Goal: Task Accomplishment & Management: Use online tool/utility

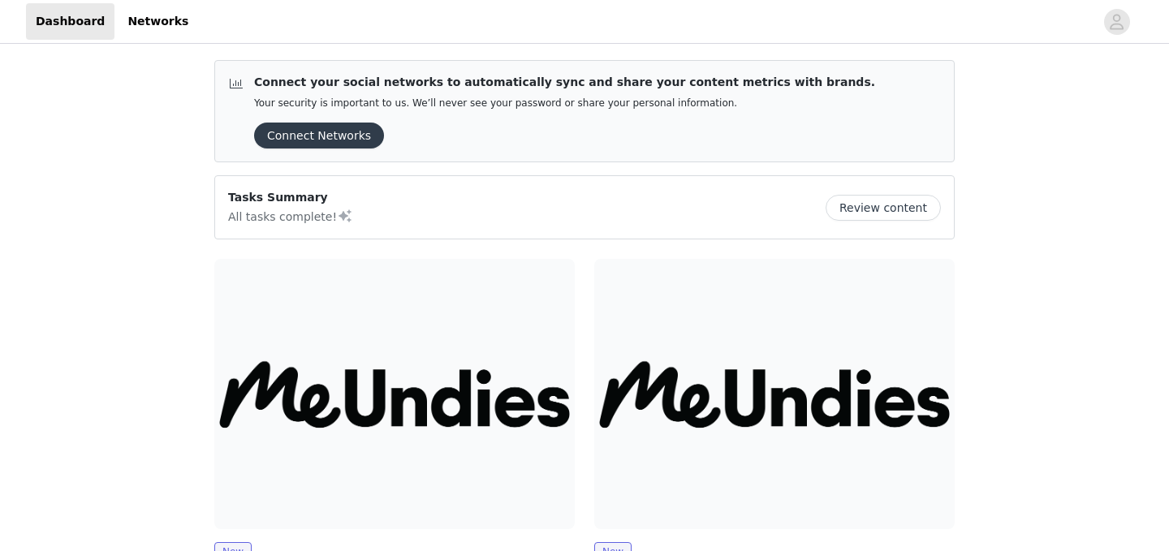
click at [341, 131] on button "Connect Networks" at bounding box center [319, 136] width 130 height 26
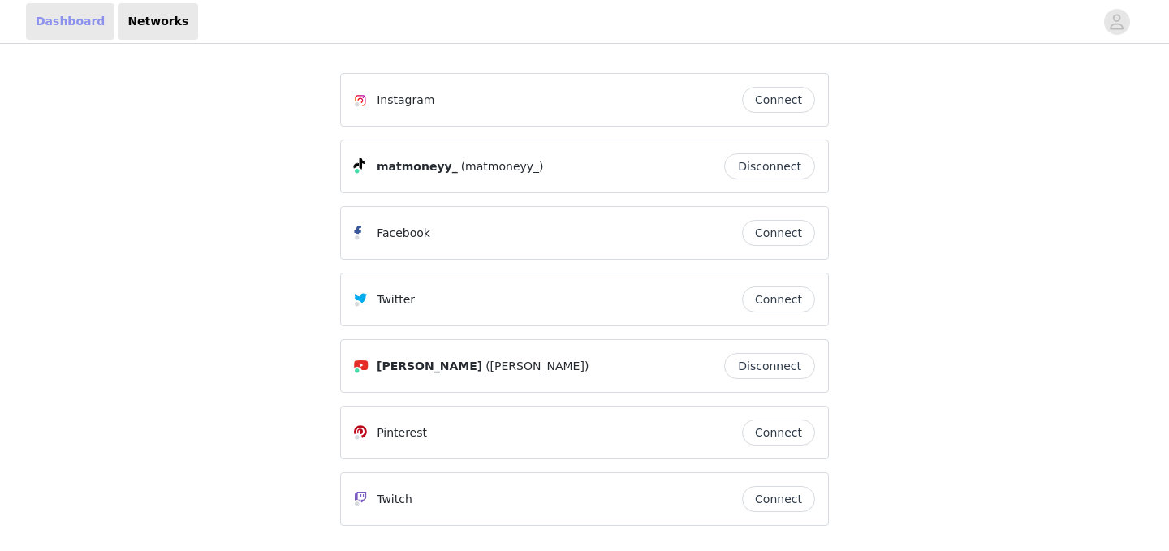
click at [85, 23] on link "Dashboard" at bounding box center [70, 21] width 88 height 37
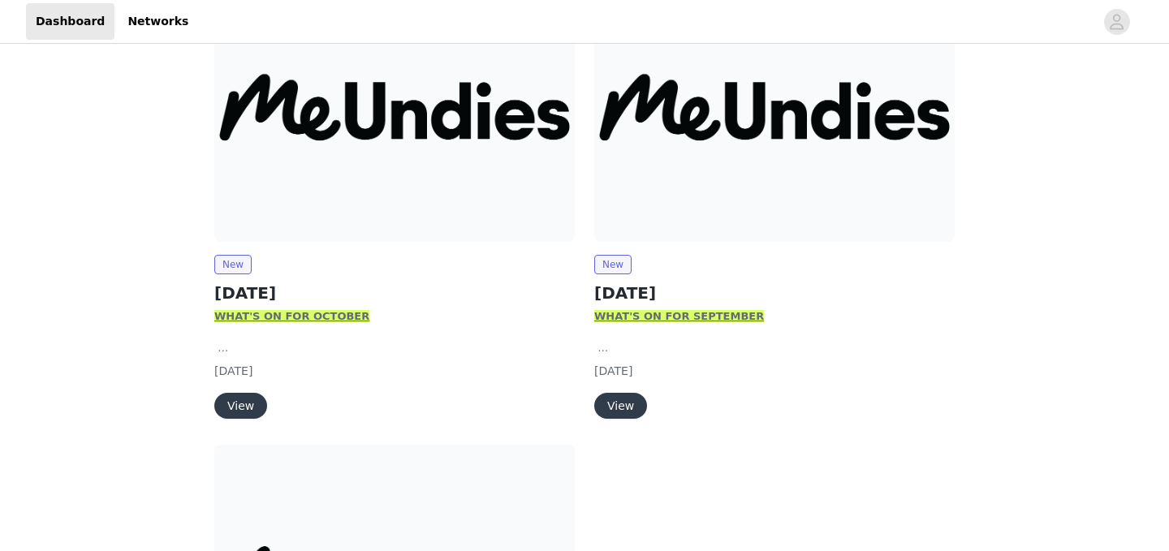
scroll to position [296, 0]
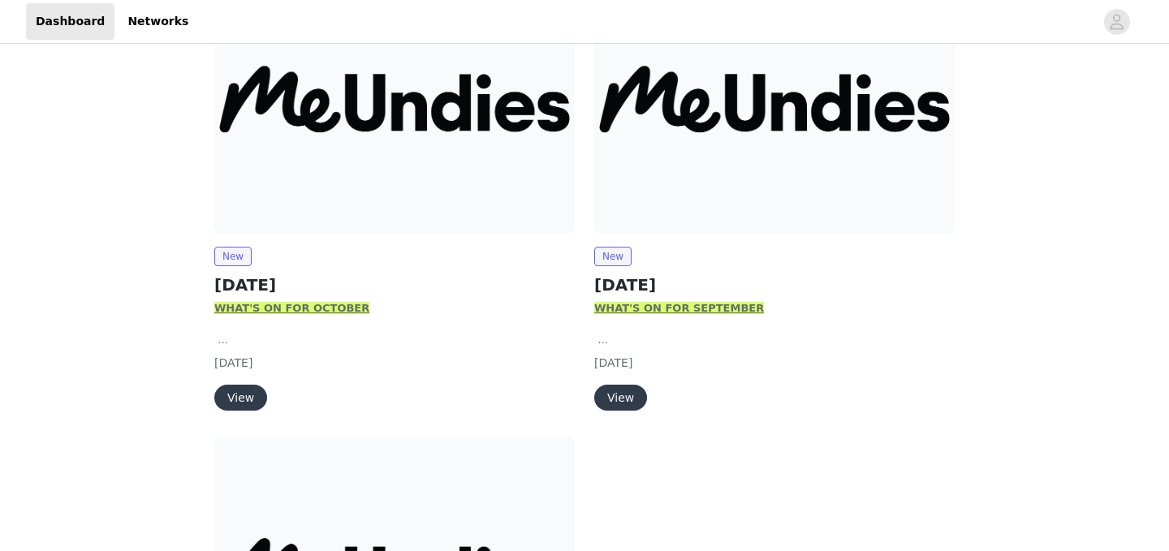
click at [244, 395] on button "View" at bounding box center [240, 398] width 53 height 26
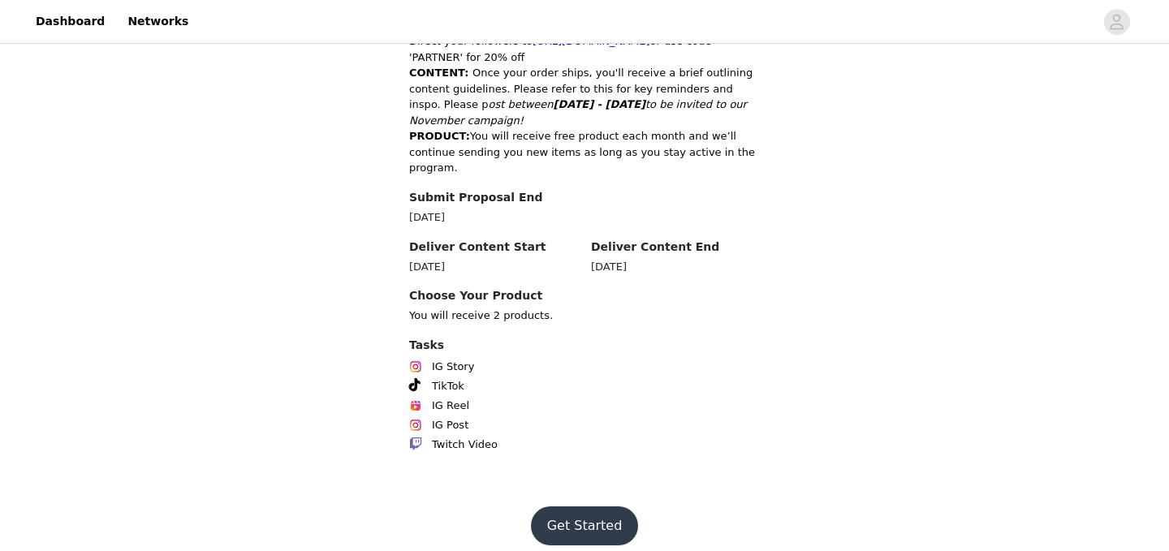
scroll to position [876, 0]
click at [579, 507] on button "Get Started" at bounding box center [585, 526] width 108 height 39
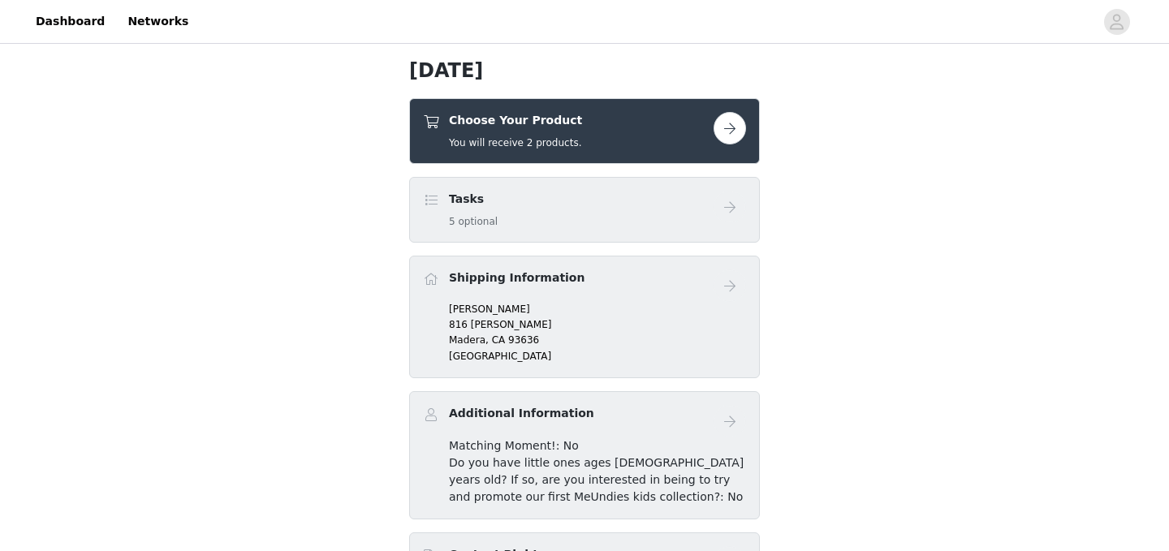
scroll to position [404, 0]
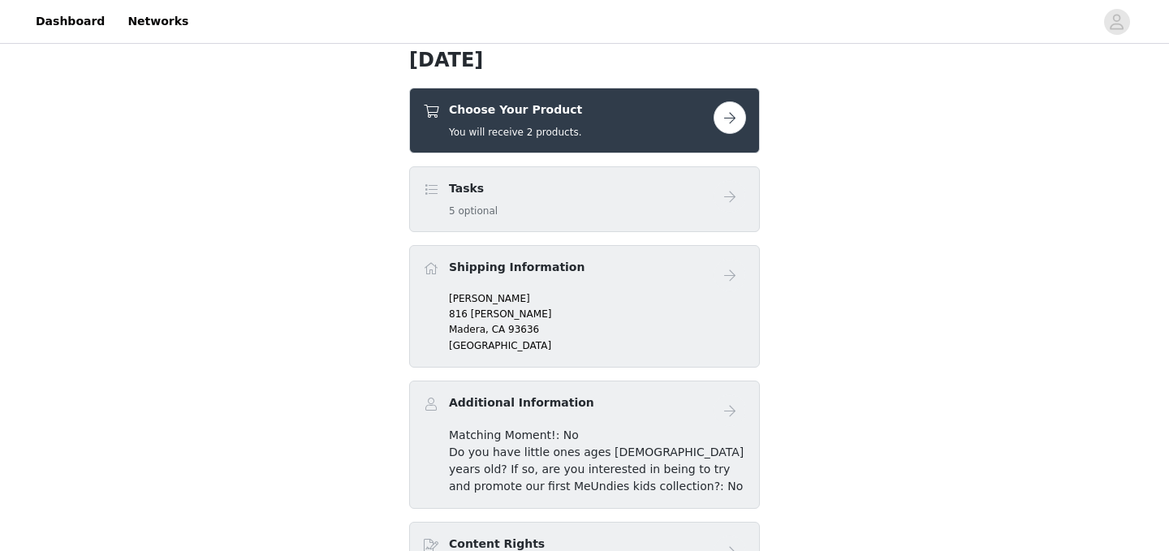
click at [725, 124] on button "button" at bounding box center [730, 117] width 32 height 32
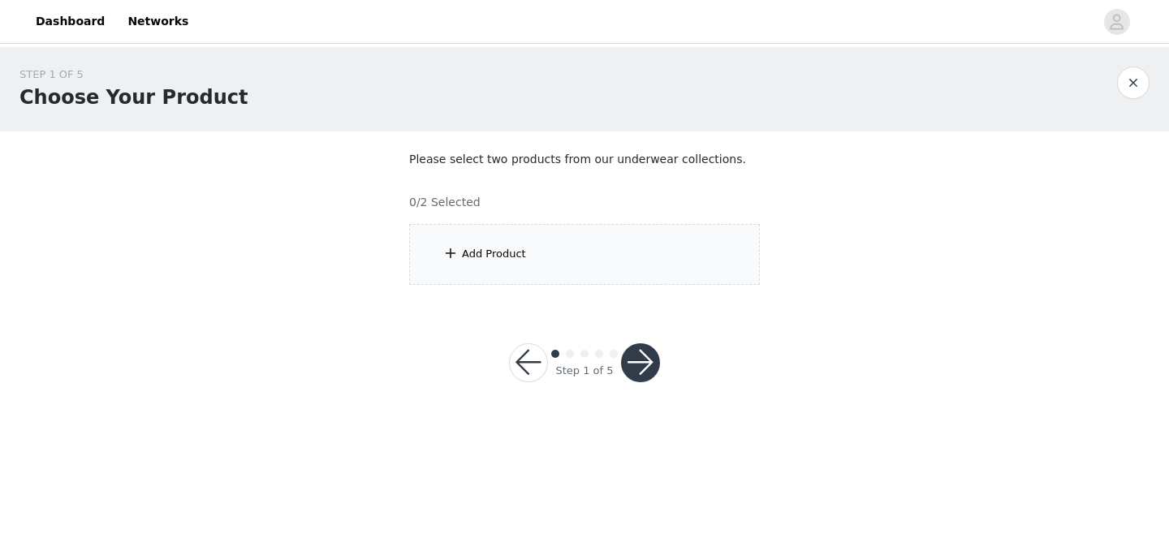
click at [577, 235] on div "Add Product" at bounding box center [584, 254] width 351 height 61
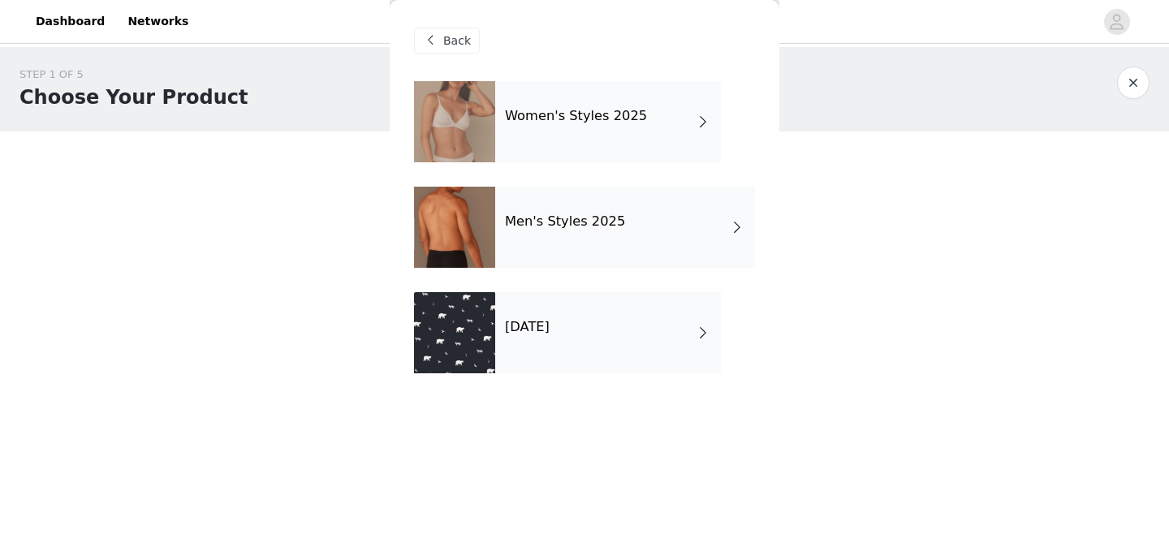
click at [550, 332] on h4 "[DATE]" at bounding box center [527, 327] width 45 height 15
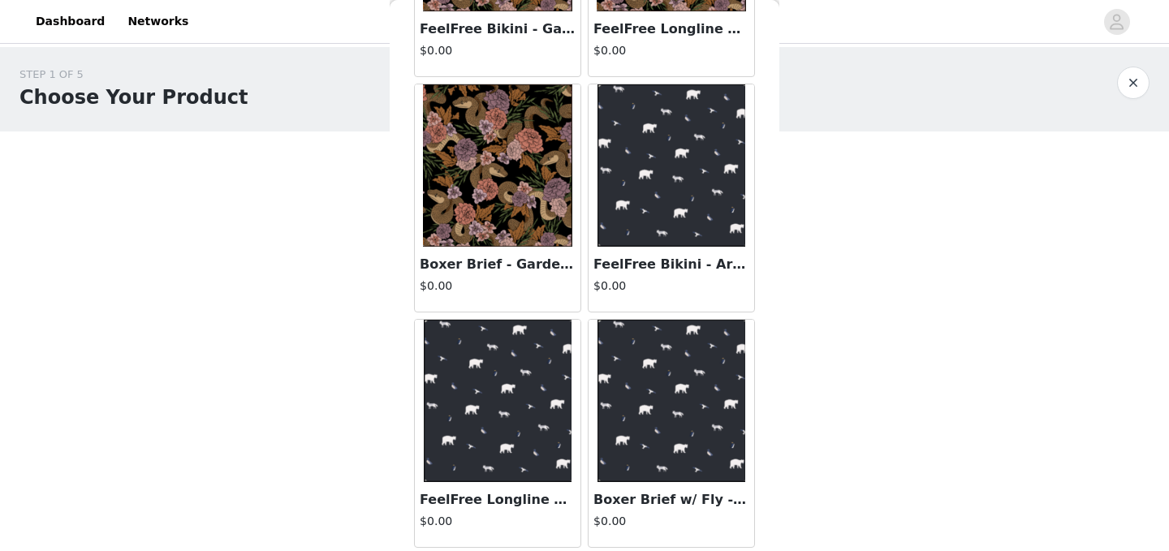
scroll to position [233, 0]
click at [521, 412] on img at bounding box center [498, 401] width 149 height 162
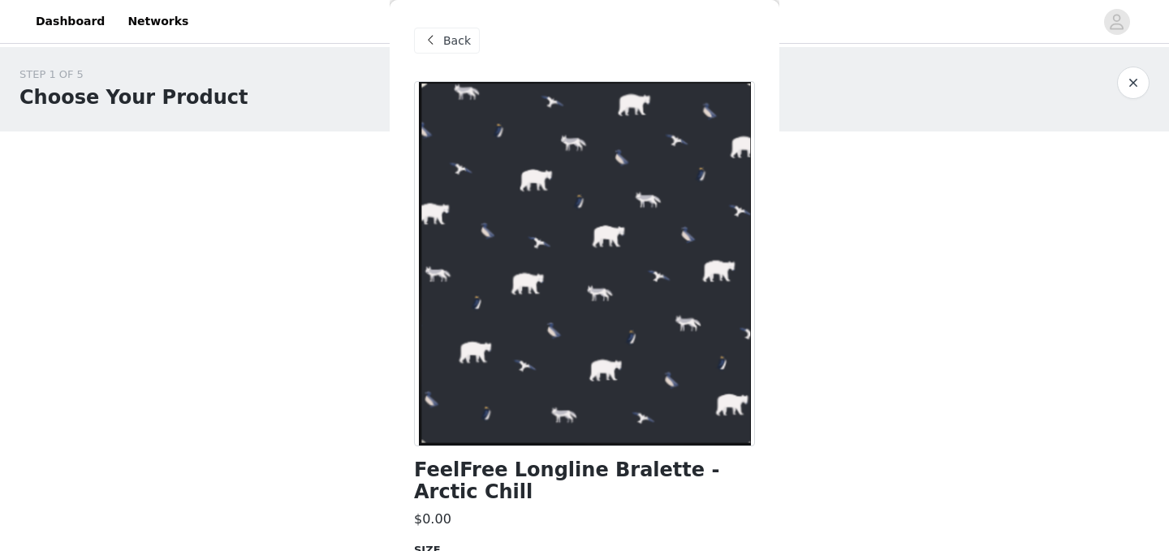
scroll to position [0, 0]
click at [444, 45] on span "Back" at bounding box center [457, 40] width 28 height 17
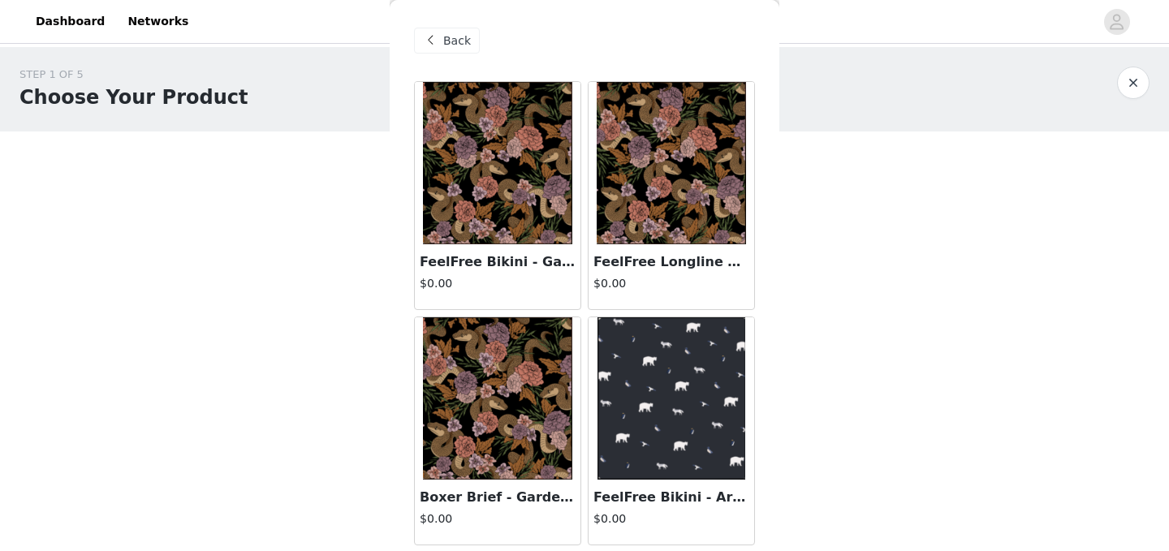
click at [444, 45] on span "Back" at bounding box center [457, 40] width 28 height 17
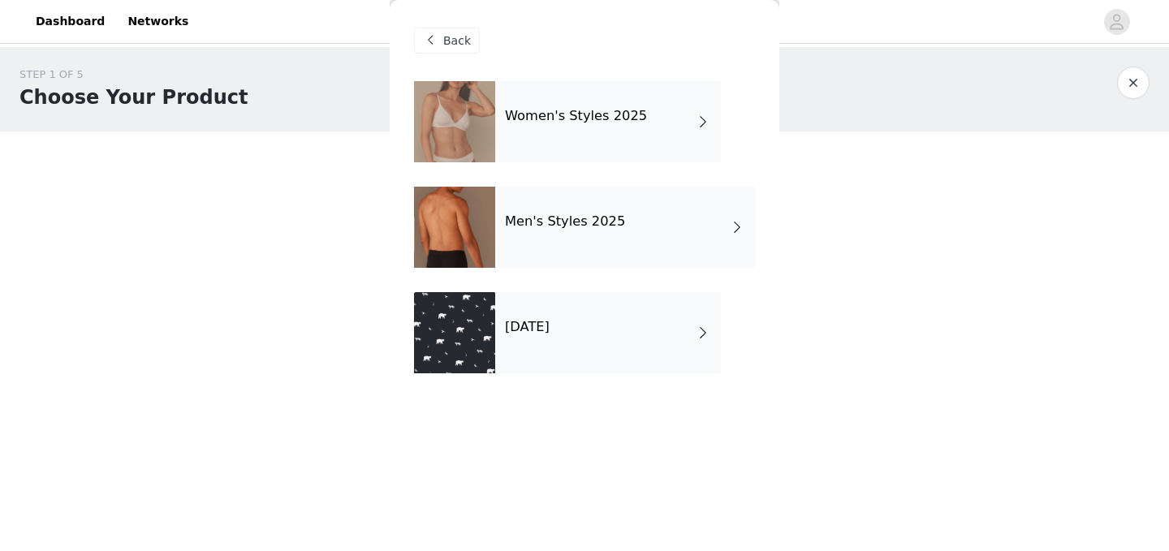
click at [568, 117] on h4 "Women's Styles 2025" at bounding box center [576, 116] width 142 height 15
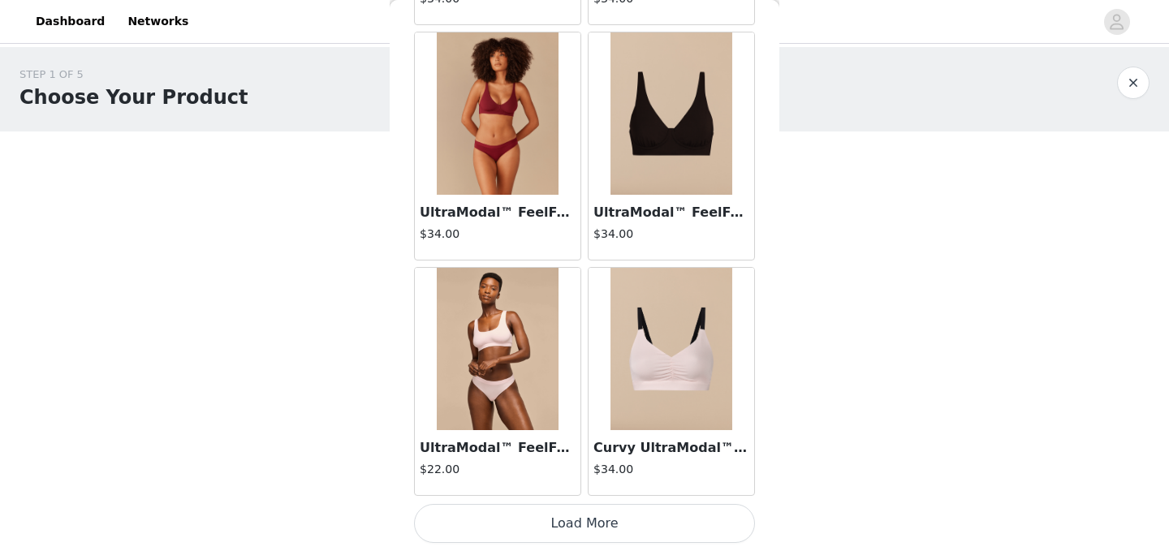
scroll to position [1933, 0]
